Goal: Find contact information: Find contact information

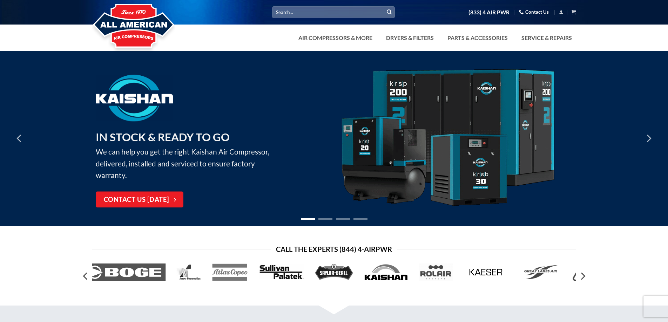
drag, startPoint x: 211, startPoint y: 59, endPoint x: 617, endPoint y: 5, distance: 409.6
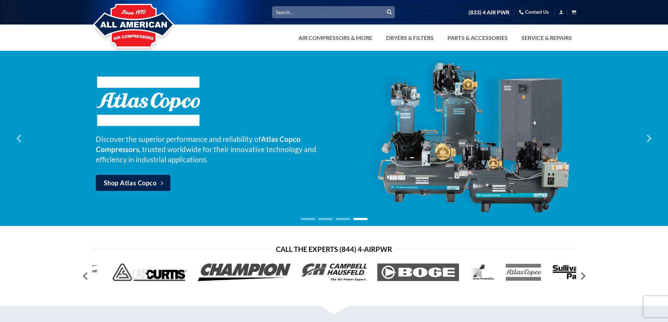
click at [211, 119] on p at bounding box center [215, 101] width 238 height 51
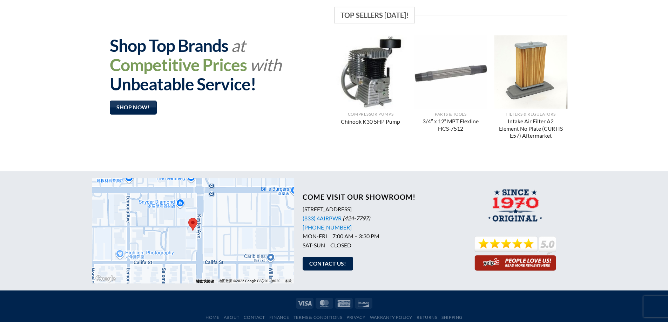
scroll to position [554, 0]
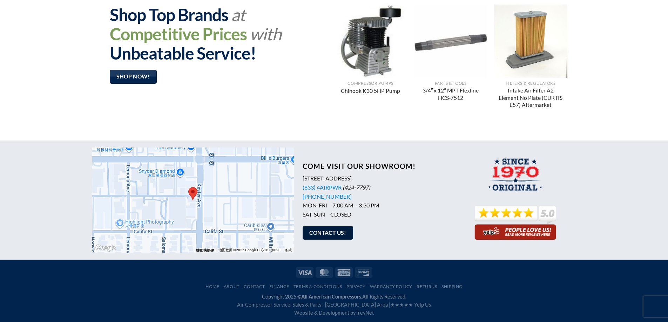
click at [340, 232] on span "Contact Us!" at bounding box center [327, 233] width 37 height 9
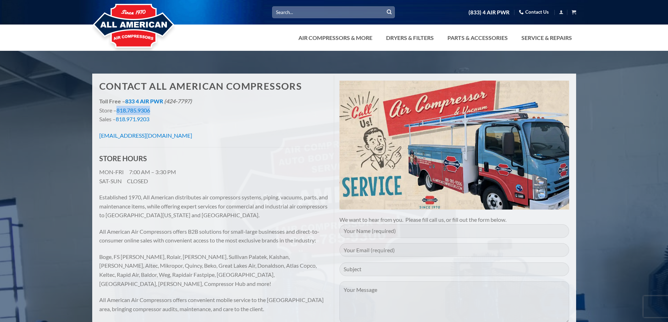
drag, startPoint x: 116, startPoint y: 110, endPoint x: 172, endPoint y: 110, distance: 55.7
click at [172, 110] on p "Toll Free – 833 4 AIR PWR (424-7797) Store – 818.785.9306 Sales – 818.971.9203" at bounding box center [214, 110] width 230 height 27
copy p "818.785.9306"
